Goal: Information Seeking & Learning: Learn about a topic

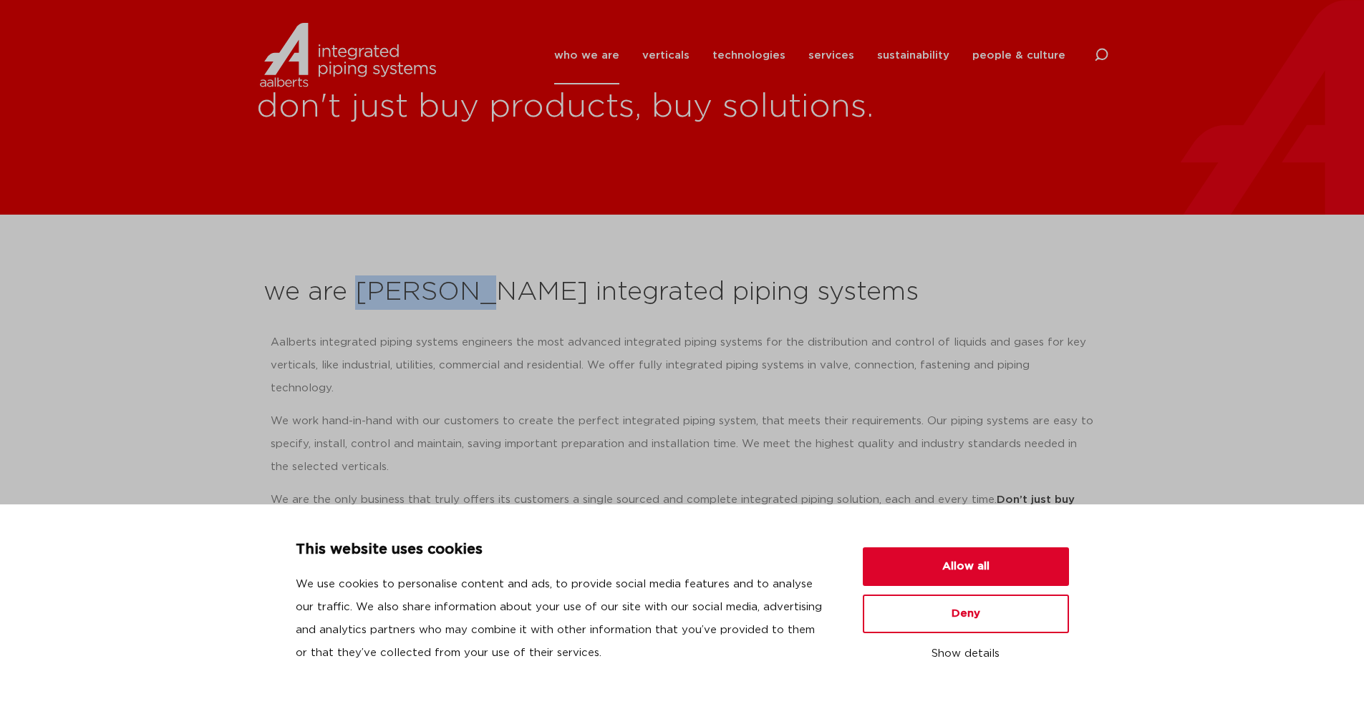
drag, startPoint x: 354, startPoint y: 291, endPoint x: 460, endPoint y: 295, distance: 106.0
click at [460, 295] on h2 "we are [PERSON_NAME] integrated piping systems" at bounding box center [682, 293] width 838 height 34
copy h2 "[PERSON_NAME]"
click at [979, 618] on button "Deny" at bounding box center [966, 614] width 206 height 39
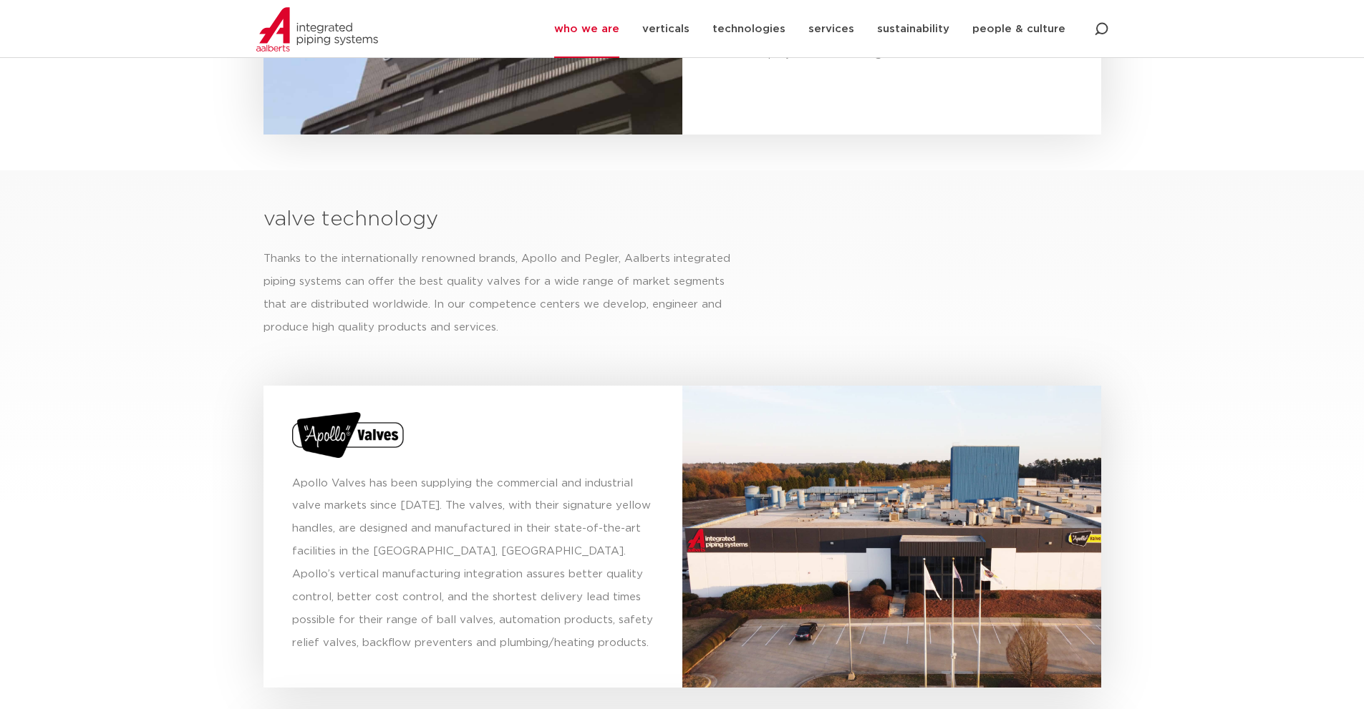
scroll to position [4335, 0]
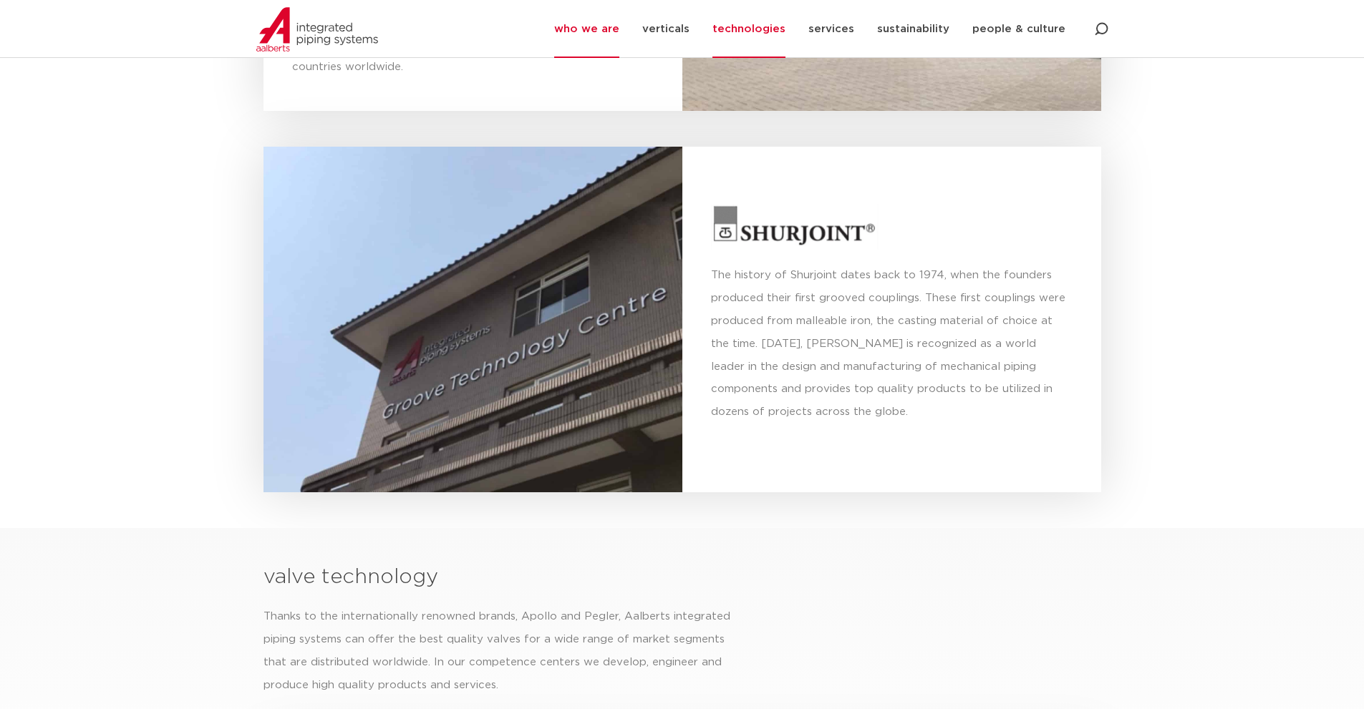
click at [770, 24] on link "technologies" at bounding box center [748, 29] width 73 height 58
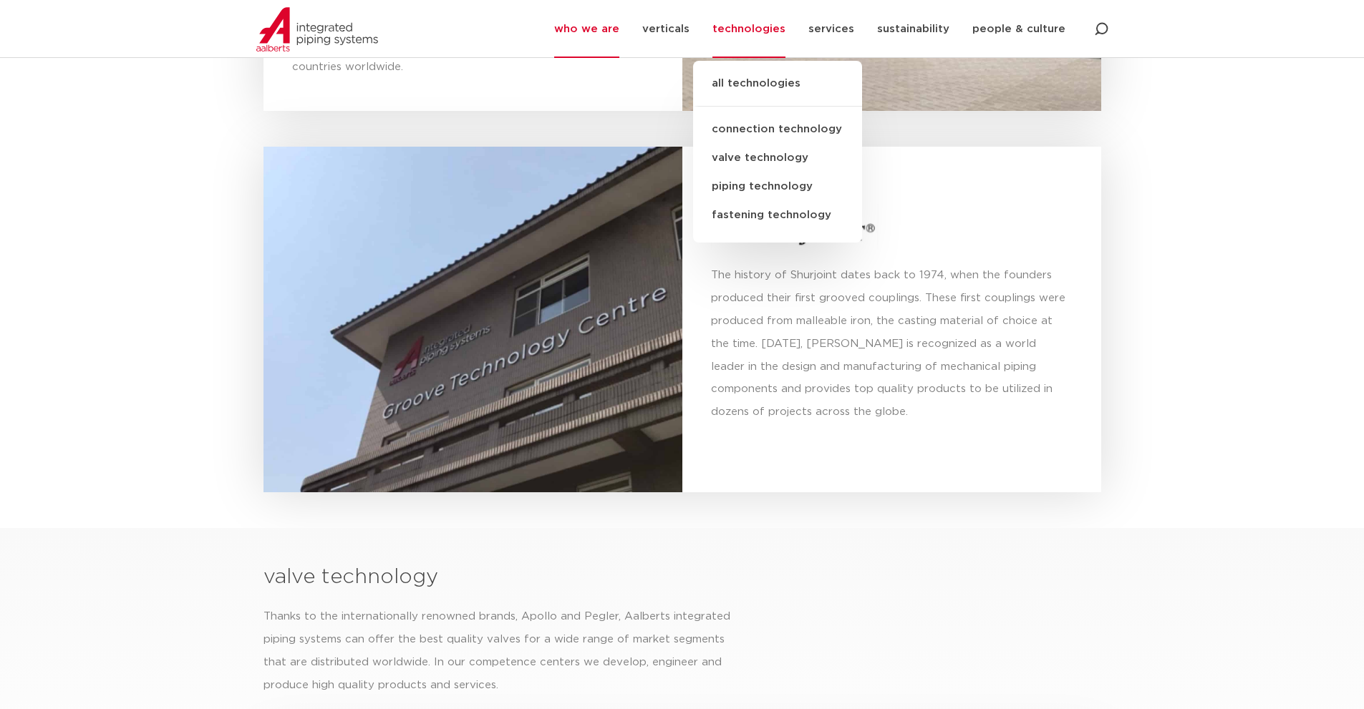
click at [767, 189] on link "piping technology" at bounding box center [777, 187] width 169 height 29
